Goal: Information Seeking & Learning: Find specific fact

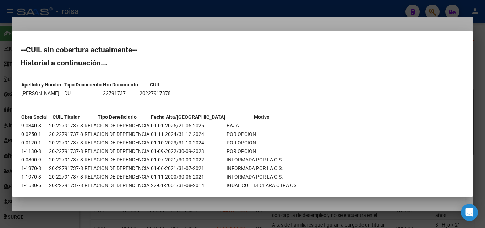
scroll to position [1, 0]
click at [53, 17] on div at bounding box center [242, 114] width 485 height 228
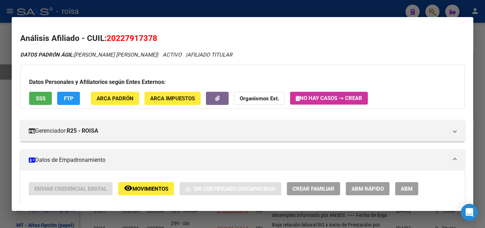
click at [475, 40] on div at bounding box center [242, 114] width 485 height 228
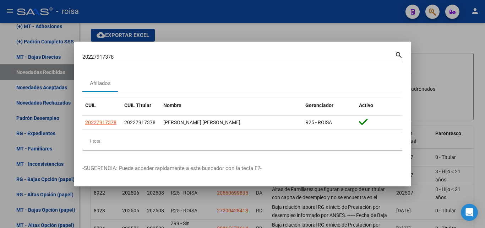
click at [434, 11] on div at bounding box center [242, 114] width 485 height 228
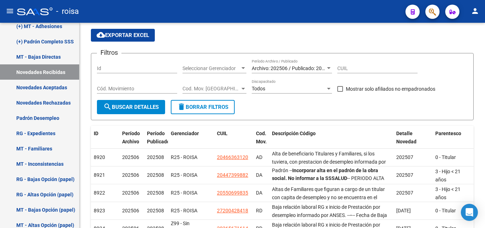
click at [436, 11] on icon "button" at bounding box center [432, 12] width 7 height 8
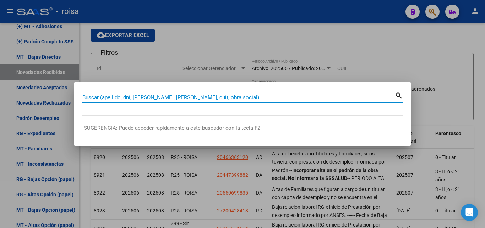
paste input "20168764236"
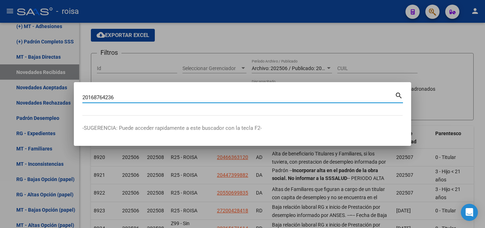
type input "20168764236"
click at [401, 95] on mat-icon "search" at bounding box center [399, 95] width 8 height 9
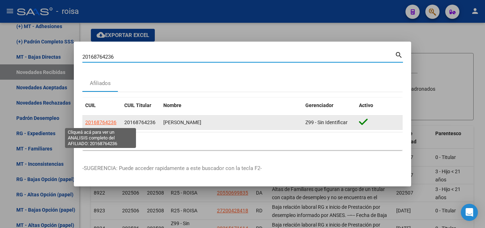
click at [111, 123] on span "20168764236" at bounding box center [100, 122] width 31 height 6
type textarea "20168764236"
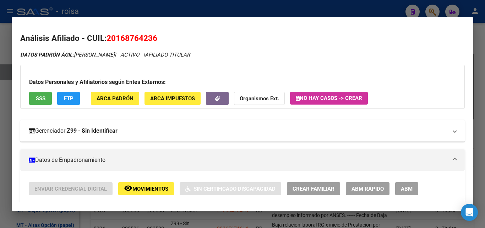
scroll to position [36, 0]
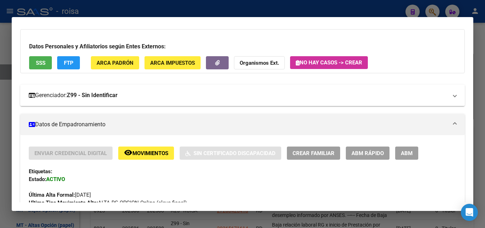
click at [107, 95] on strong "Z99 - Sin Identificar" at bounding box center [92, 95] width 51 height 9
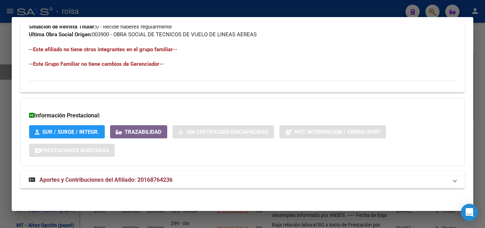
scroll to position [469, 0]
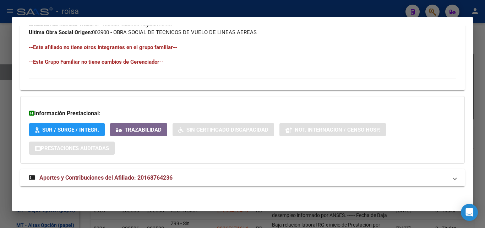
click at [136, 178] on span "Aportes y Contribuciones del Afiliado: 20168764236" at bounding box center [105, 177] width 133 height 7
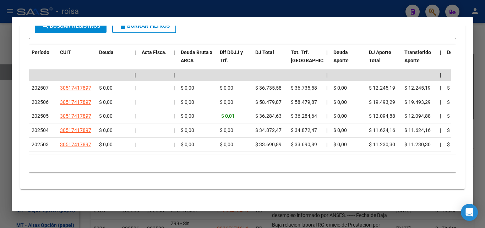
scroll to position [748, 0]
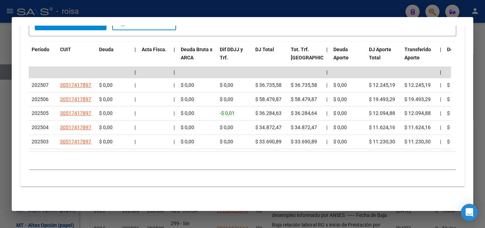
drag, startPoint x: 127, startPoint y: 145, endPoint x: 150, endPoint y: 146, distance: 23.9
click at [150, 146] on datatable-body "| | | | | | | | | | | | | 202507 30517417897 $ 0,00 | | $ 0,00 $ 0,00 $ 36.735,…" at bounding box center [240, 109] width 423 height 84
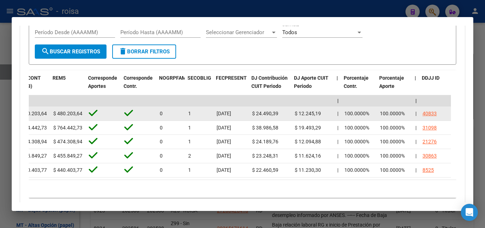
scroll to position [0, 1084]
drag, startPoint x: 256, startPoint y: 111, endPoint x: 377, endPoint y: 113, distance: 121.2
click at [377, 113] on datatable-body-cell "100.0000%" at bounding box center [395, 114] width 36 height 14
click at [430, 114] on div "40833" at bounding box center [429, 113] width 14 height 8
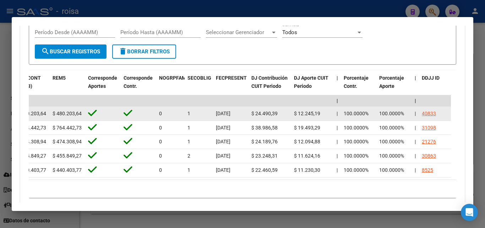
scroll to position [421, 0]
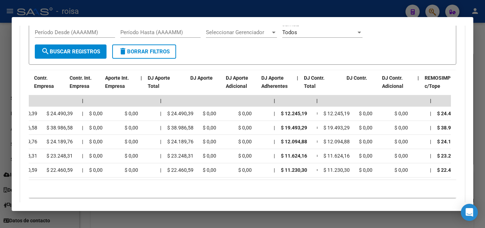
drag, startPoint x: 280, startPoint y: 113, endPoint x: 9, endPoint y: 110, distance: 270.5
click at [9, 110] on div "20168764236 Buscar (apellido, dni, cuil, nro traspaso, cuit, obra social) searc…" at bounding box center [242, 114] width 485 height 228
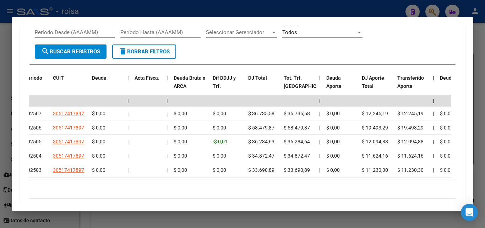
scroll to position [0, 0]
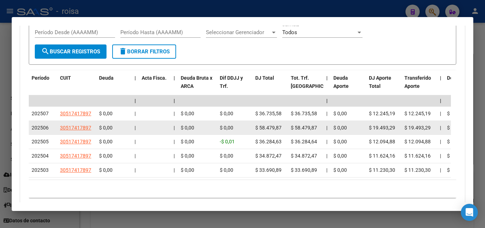
click at [147, 123] on datatable-body-cell at bounding box center [155, 128] width 32 height 14
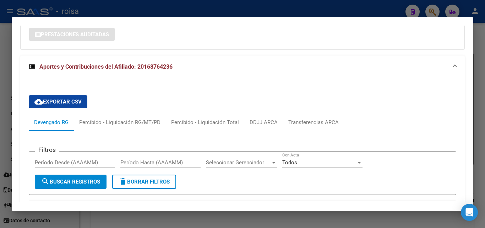
scroll to position [570, 0]
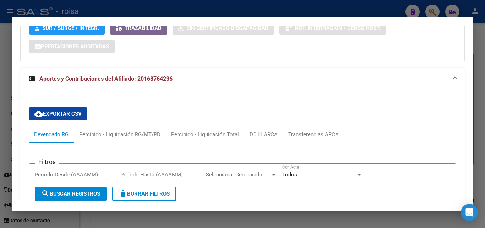
click at [18, 28] on mat-dialog-content "Análisis Afiliado - CUIL: 20168764236 DATOS PADRÓN ÁGIL: [PERSON_NAME] | ACTIVO…" at bounding box center [243, 114] width 462 height 177
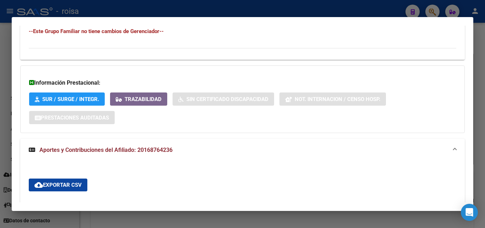
scroll to position [357, 0]
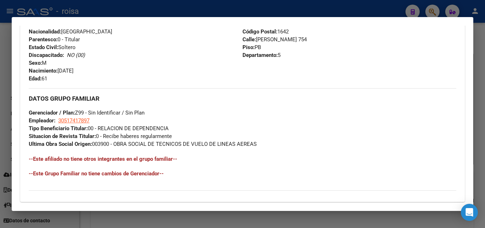
click at [480, 52] on div at bounding box center [242, 114] width 485 height 228
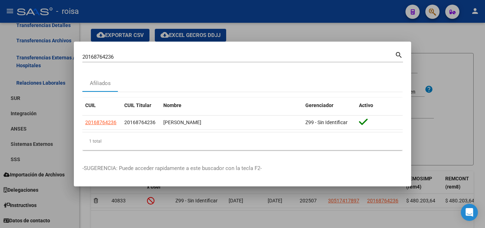
click at [418, 39] on div at bounding box center [242, 114] width 485 height 228
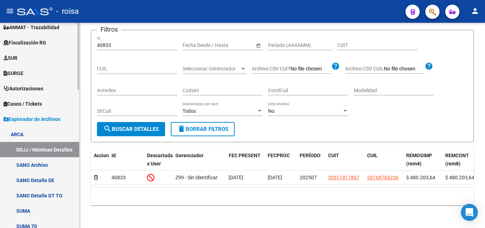
scroll to position [136, 0]
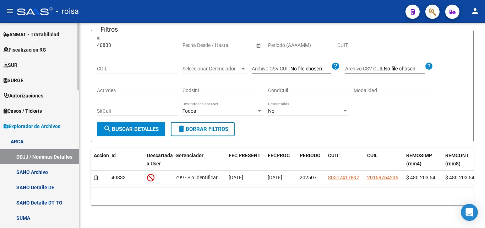
click at [46, 123] on span "Explorador de Archivos" at bounding box center [32, 126] width 57 height 8
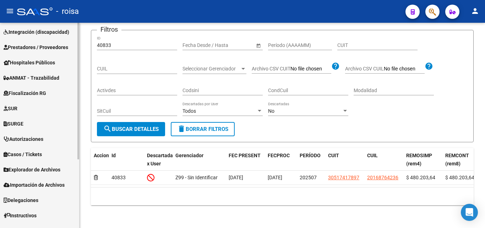
scroll to position [103, 0]
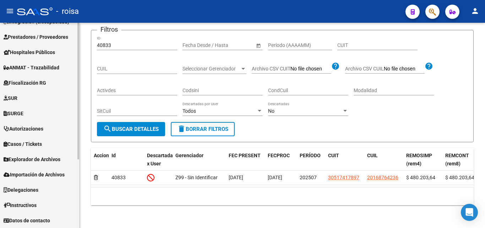
click at [52, 159] on span "Explorador de Archivos" at bounding box center [32, 159] width 57 height 8
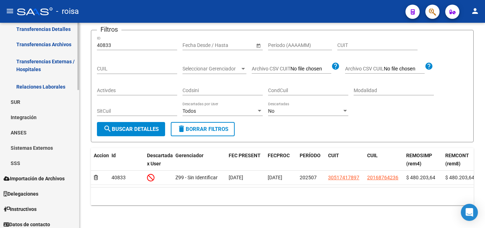
scroll to position [421, 0]
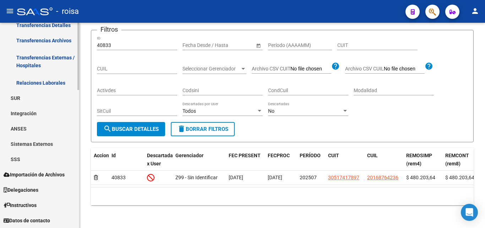
click at [37, 156] on link "SSS" at bounding box center [39, 158] width 79 height 15
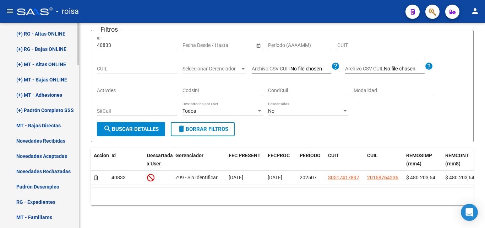
scroll to position [634, 0]
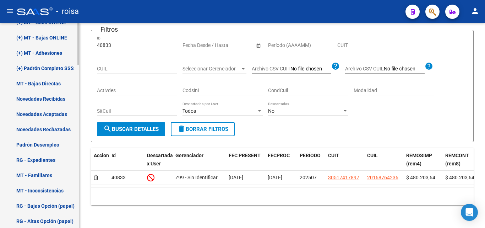
click at [50, 98] on link "Novedades Recibidas" at bounding box center [39, 98] width 79 height 15
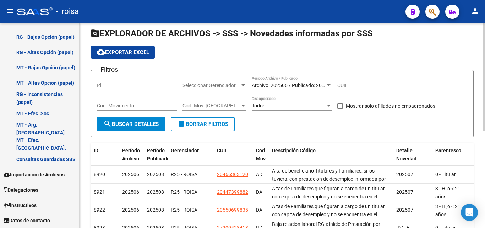
scroll to position [36, 0]
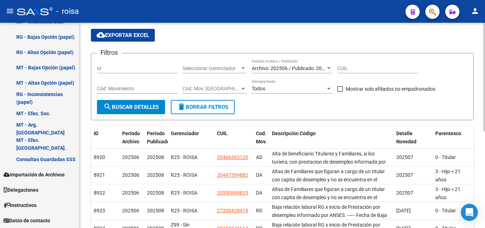
click at [330, 88] on div at bounding box center [329, 89] width 4 height 2
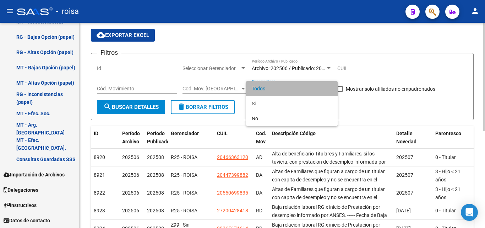
click at [330, 88] on span "Todos" at bounding box center [292, 88] width 80 height 15
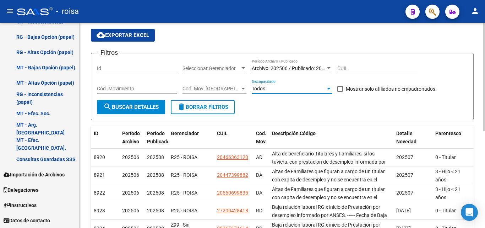
click at [327, 64] on div "Archivo: 202506 / Publicado: 202508 Período Archivo / Publicado" at bounding box center [292, 66] width 80 height 14
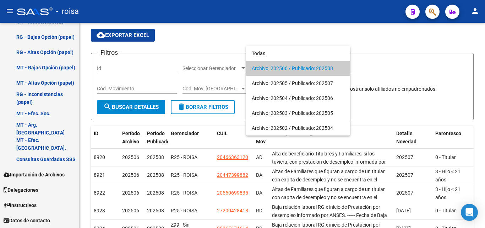
click at [325, 68] on span "Archivo: 202506 / Publicado: 202508" at bounding box center [298, 68] width 93 height 15
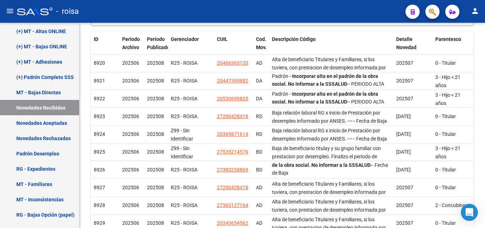
scroll to position [183, 0]
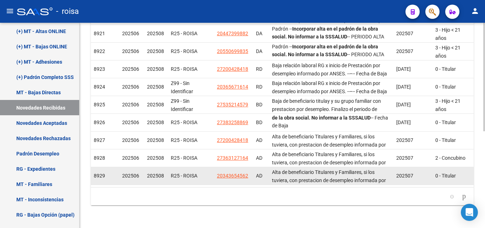
drag, startPoint x: 183, startPoint y: 80, endPoint x: 201, endPoint y: 166, distance: 88.7
click at [201, 166] on datatable-scroller "8920 202506 202508 R25 - ROISA 20466363120 AD Alta de beneficiario Titulares y …" at bounding box center [282, 96] width 383 height 178
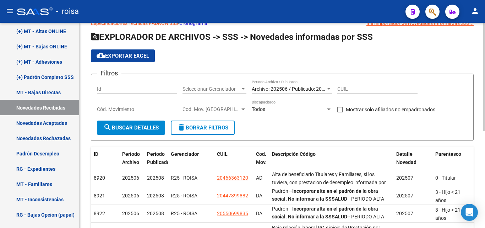
scroll to position [5, 0]
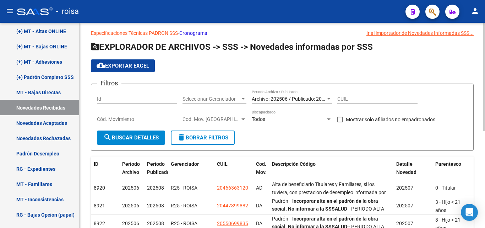
click at [318, 142] on form "Filtros Id Seleccionar Gerenciador Seleccionar Gerenciador Archivo: 202506 / Pu…" at bounding box center [282, 117] width 383 height 67
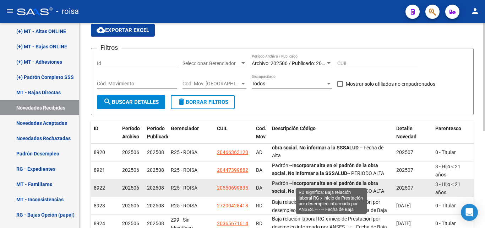
scroll to position [1, 0]
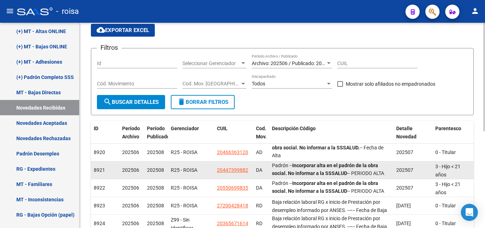
drag, startPoint x: 249, startPoint y: 169, endPoint x: 215, endPoint y: 171, distance: 34.2
click at [215, 171] on datatable-body-cell "20447399882" at bounding box center [233, 169] width 39 height 17
copy span "20447399882"
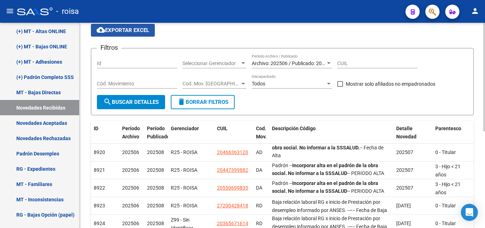
click at [132, 28] on span "cloud_download Exportar EXCEL" at bounding box center [123, 30] width 53 height 6
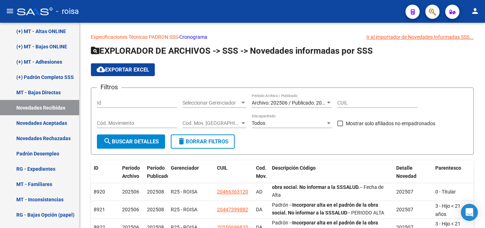
scroll to position [0, 0]
